Goal: Find specific page/section: Find specific page/section

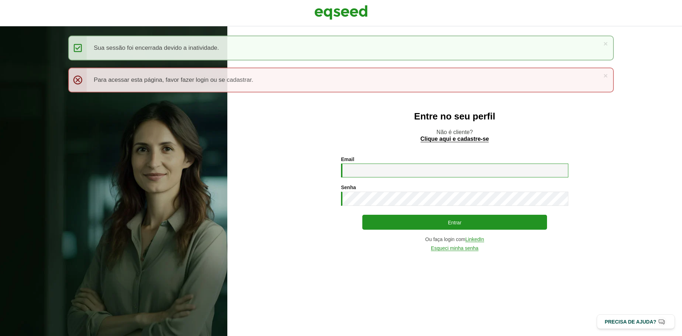
click at [354, 175] on input "Email *" at bounding box center [454, 171] width 227 height 14
type input "**********"
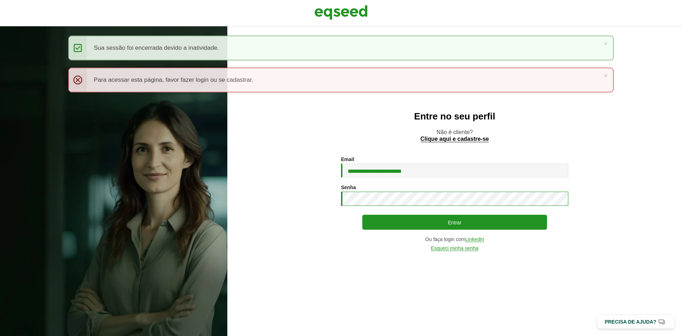
click at [363, 215] on button "Entrar" at bounding box center [455, 222] width 185 height 15
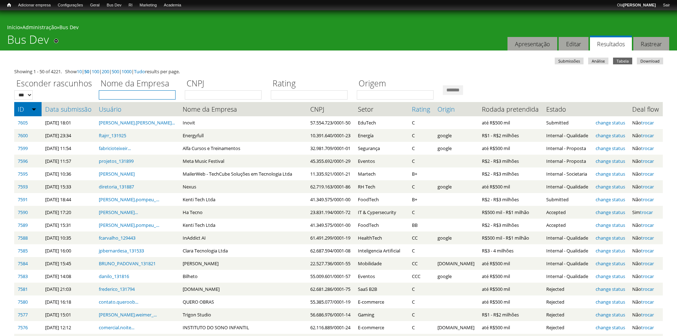
click at [134, 95] on input "Nome da Empresa" at bounding box center [137, 94] width 77 height 9
type input "****"
click at [443, 85] on input "*******" at bounding box center [453, 90] width 20 height 10
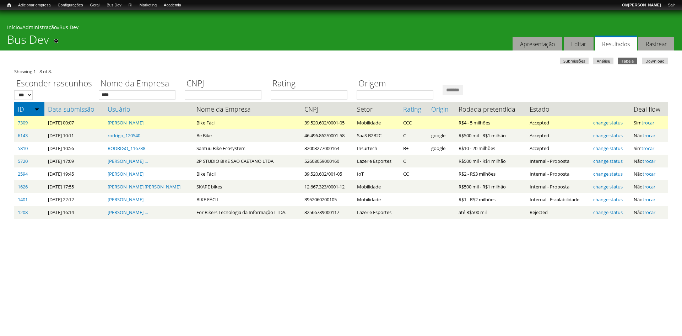
click at [23, 122] on link "7309" at bounding box center [23, 122] width 10 height 6
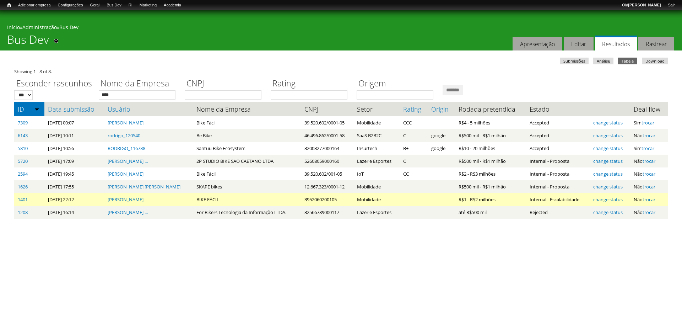
click at [193, 200] on td "BIKE FÁCIL" at bounding box center [247, 199] width 108 height 13
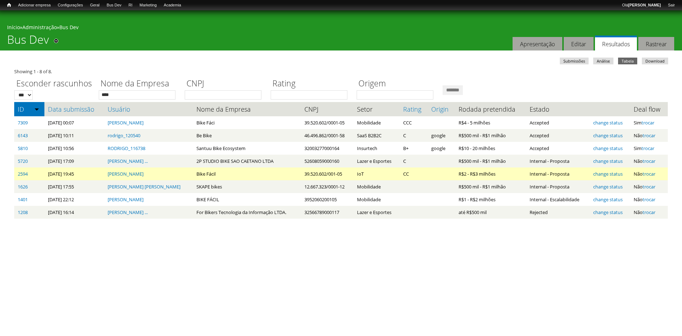
click at [193, 174] on td "Bike Fácil" at bounding box center [247, 173] width 108 height 13
click at [193, 177] on td "Bike Fácil" at bounding box center [247, 173] width 108 height 13
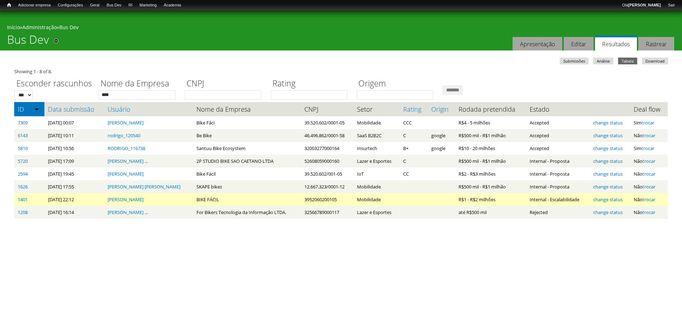
click at [193, 205] on td "BIKE FÁCIL" at bounding box center [247, 199] width 108 height 13
click at [193, 200] on td "BIKE FÁCIL" at bounding box center [247, 199] width 108 height 13
click at [193, 199] on td "BIKE FÁCIL" at bounding box center [247, 199] width 108 height 13
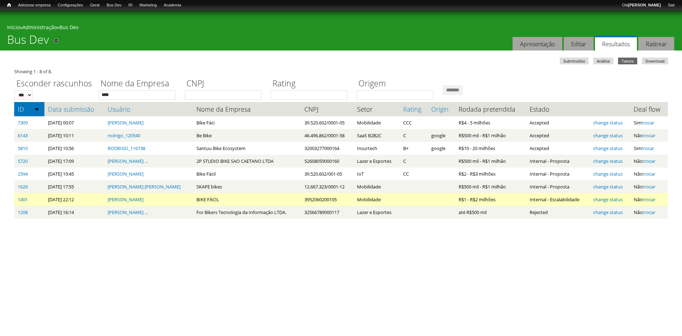
click at [193, 199] on td "BIKE FÁCIL" at bounding box center [247, 199] width 108 height 13
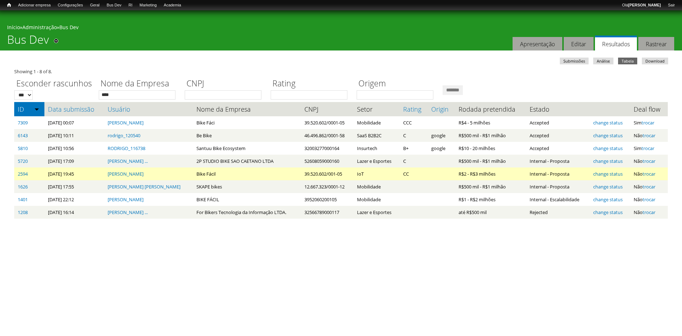
click at [193, 175] on td "Bike Fácil" at bounding box center [247, 173] width 108 height 13
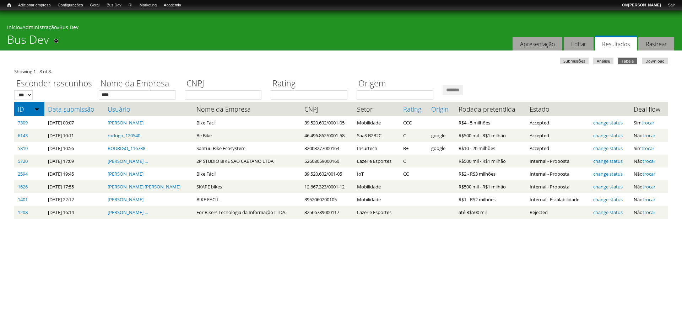
click at [198, 70] on div "Showing 1 - 8 of 8." at bounding box center [341, 71] width 654 height 7
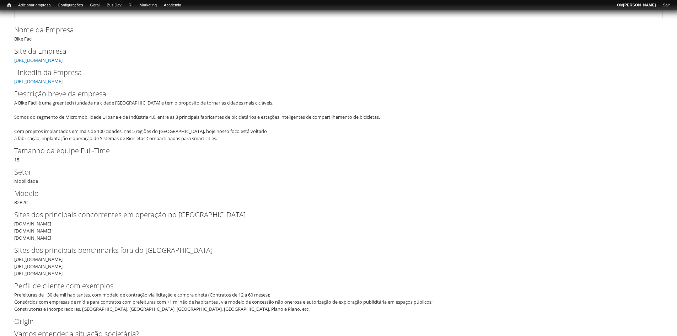
scroll to position [71, 0]
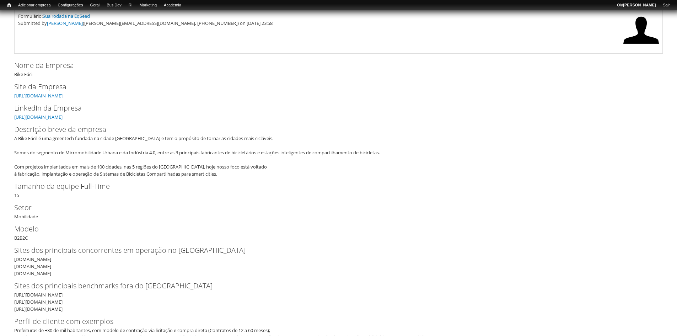
click at [158, 155] on div "A Bike Fácil é uma greentech fundada na cidade Curitiba e tem o propósito de to…" at bounding box center [336, 156] width 644 height 43
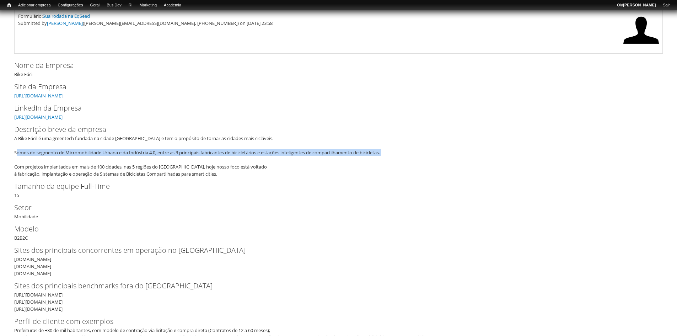
click at [158, 155] on div "A Bike Fácil é uma greentech fundada na cidade Curitiba e tem o propósito de to…" at bounding box center [336, 156] width 644 height 43
click at [133, 162] on div "A Bike Fácil é uma greentech fundada na cidade Curitiba e tem o propósito de to…" at bounding box center [336, 156] width 644 height 43
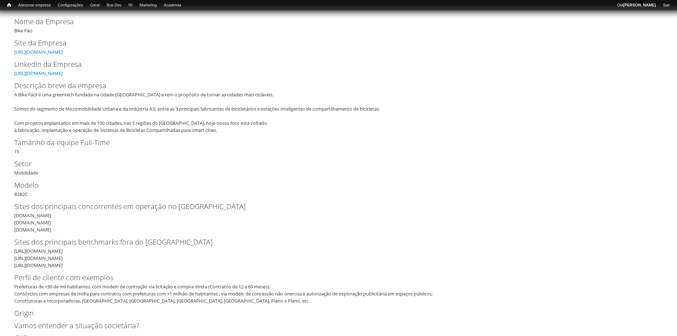
scroll to position [102, 0]
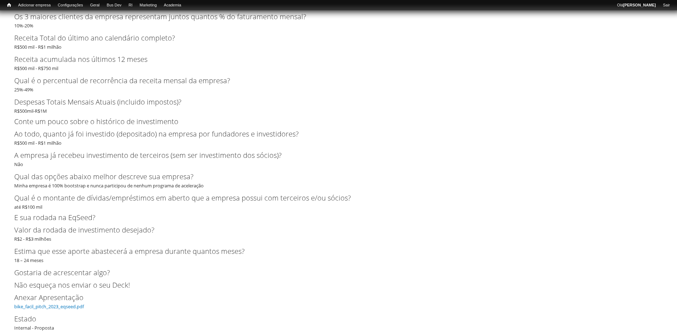
scroll to position [692, 0]
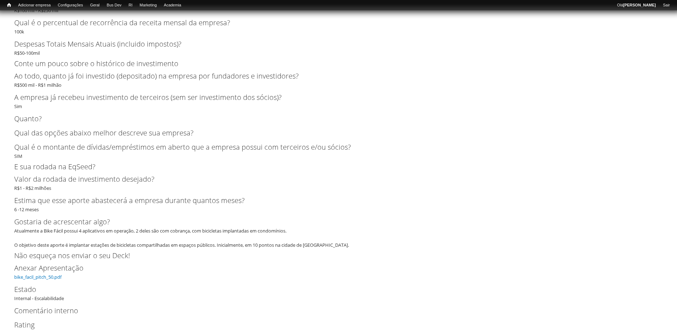
scroll to position [906, 0]
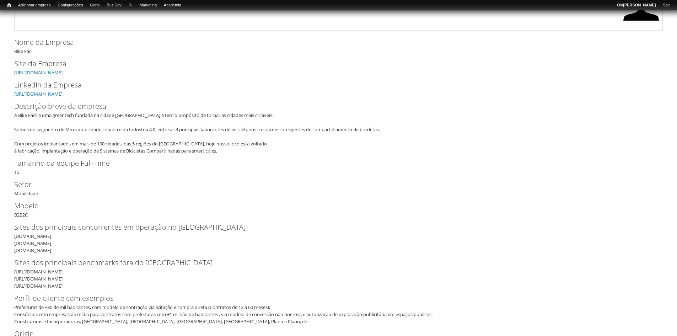
scroll to position [107, 0]
